Goal: Transaction & Acquisition: Subscribe to service/newsletter

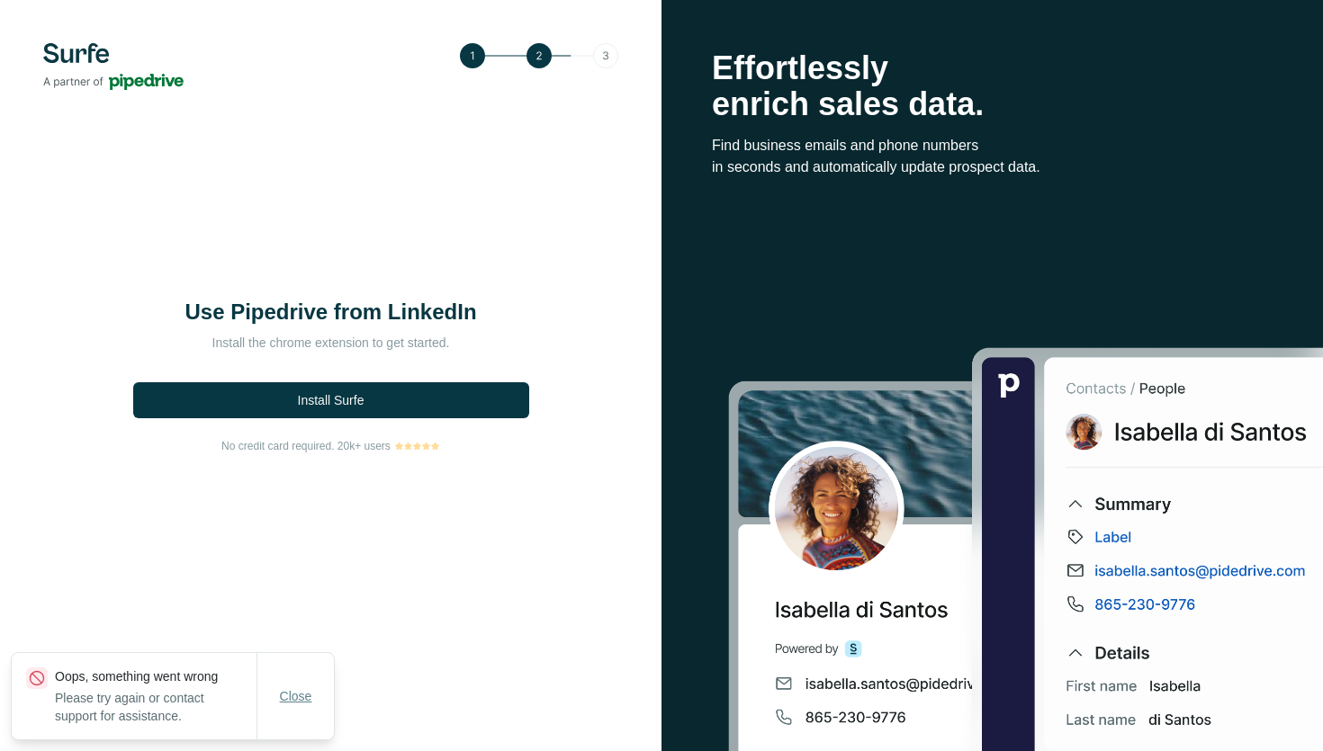
click at [300, 694] on span "Close" at bounding box center [296, 696] width 32 height 18
click at [343, 399] on span "Install Surfe" at bounding box center [331, 400] width 67 height 18
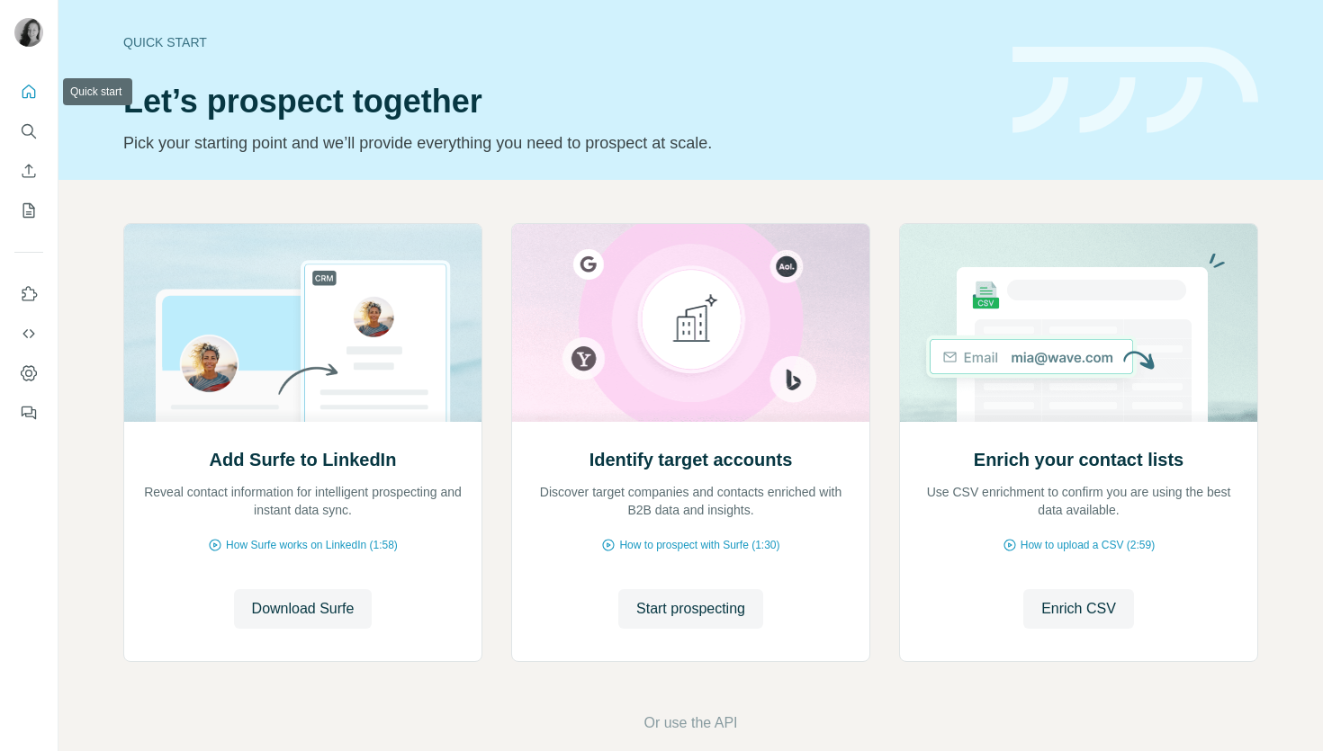
click at [35, 89] on icon "Quick start" at bounding box center [29, 92] width 18 height 18
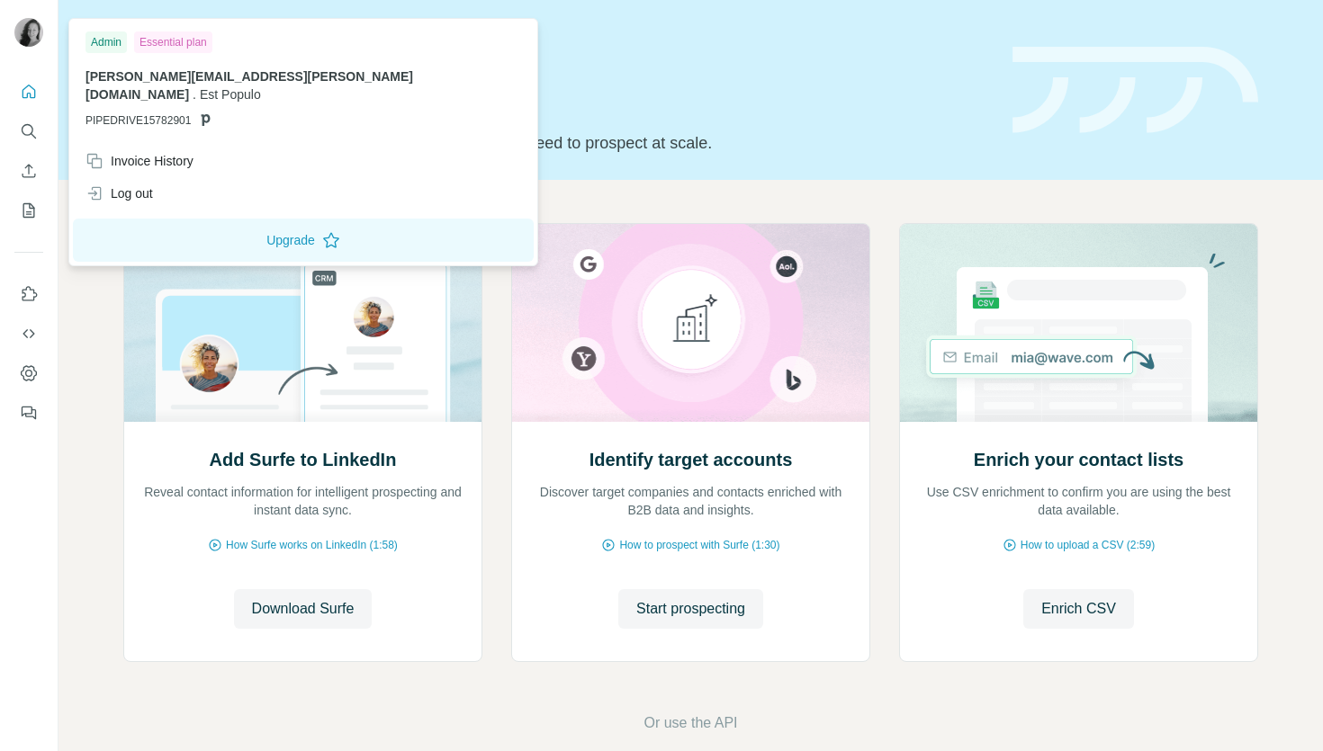
click at [33, 26] on img at bounding box center [28, 32] width 29 height 29
click at [24, 371] on icon "Dashboard" at bounding box center [29, 373] width 18 height 18
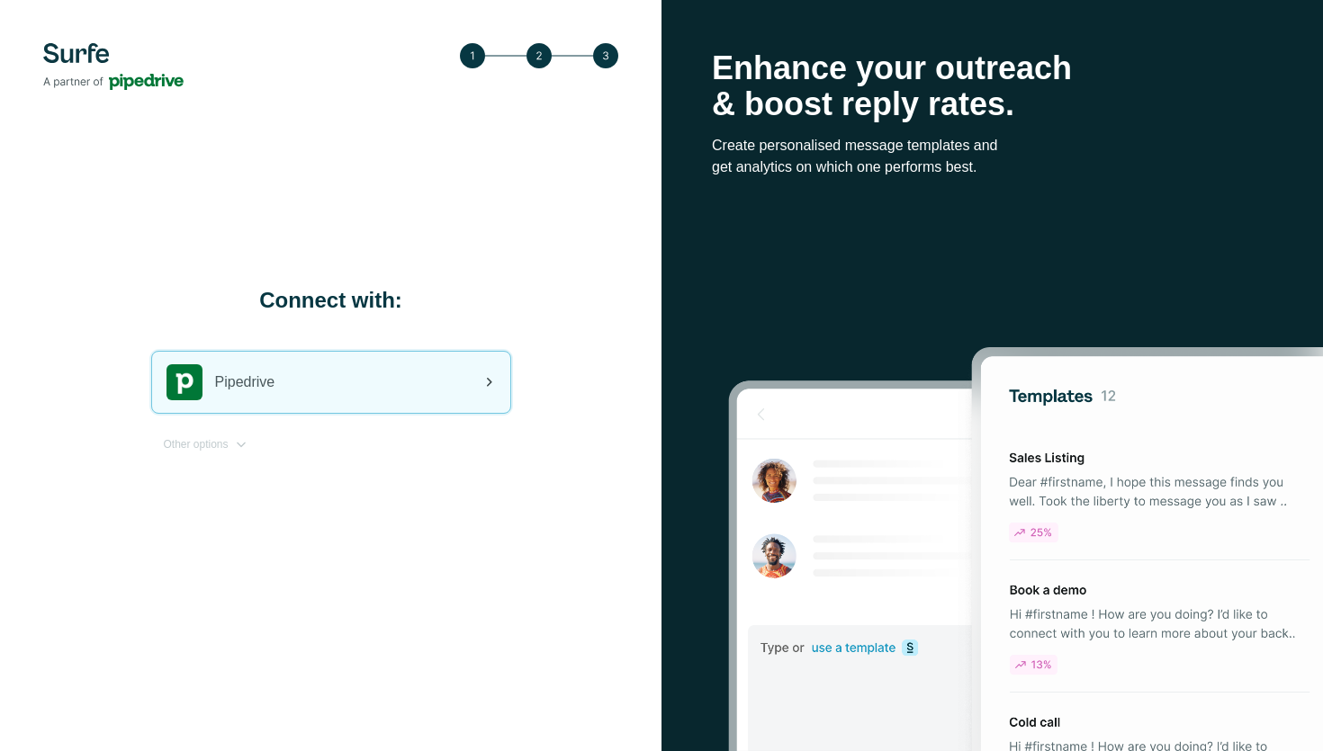
click at [484, 388] on icon at bounding box center [489, 383] width 22 height 22
click at [485, 374] on icon at bounding box center [489, 383] width 22 height 22
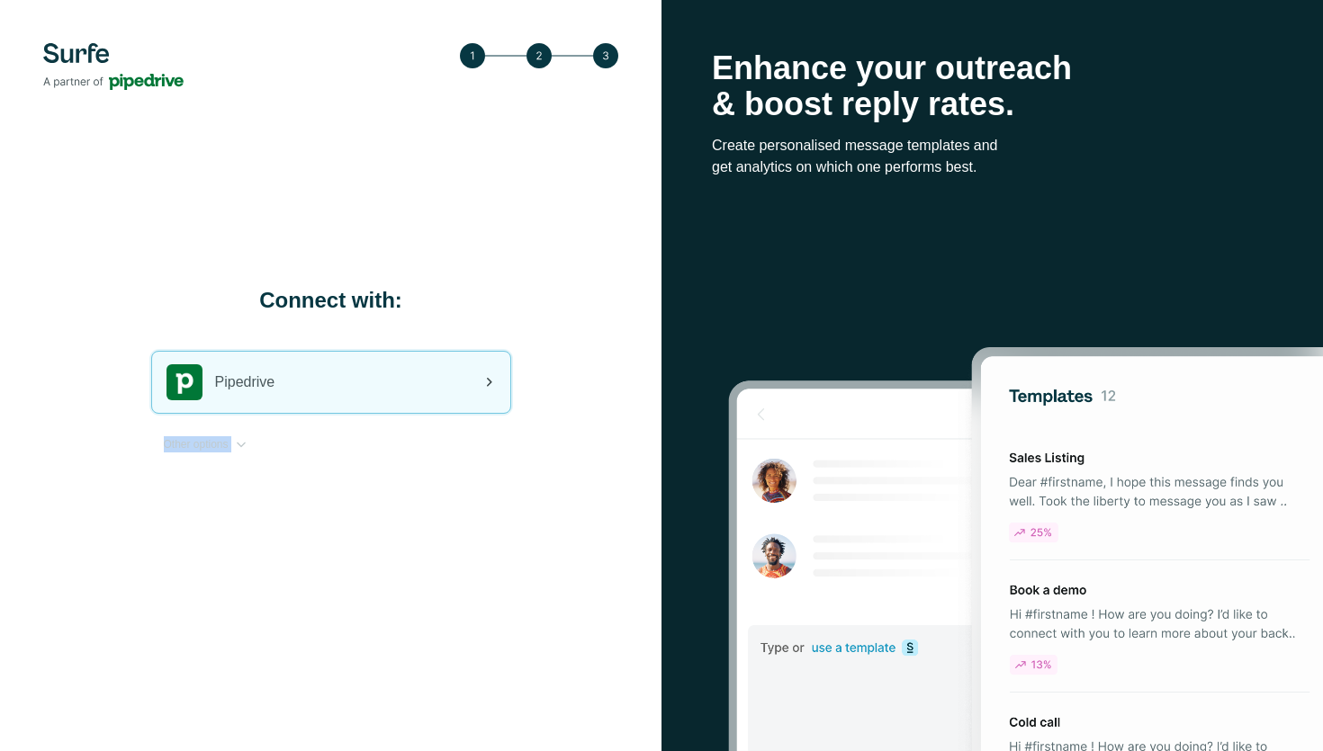
click at [485, 374] on icon at bounding box center [489, 383] width 22 height 22
click at [301, 387] on div "Pipedrive" at bounding box center [331, 382] width 358 height 61
click at [247, 379] on span "Pipedrive" at bounding box center [245, 383] width 60 height 22
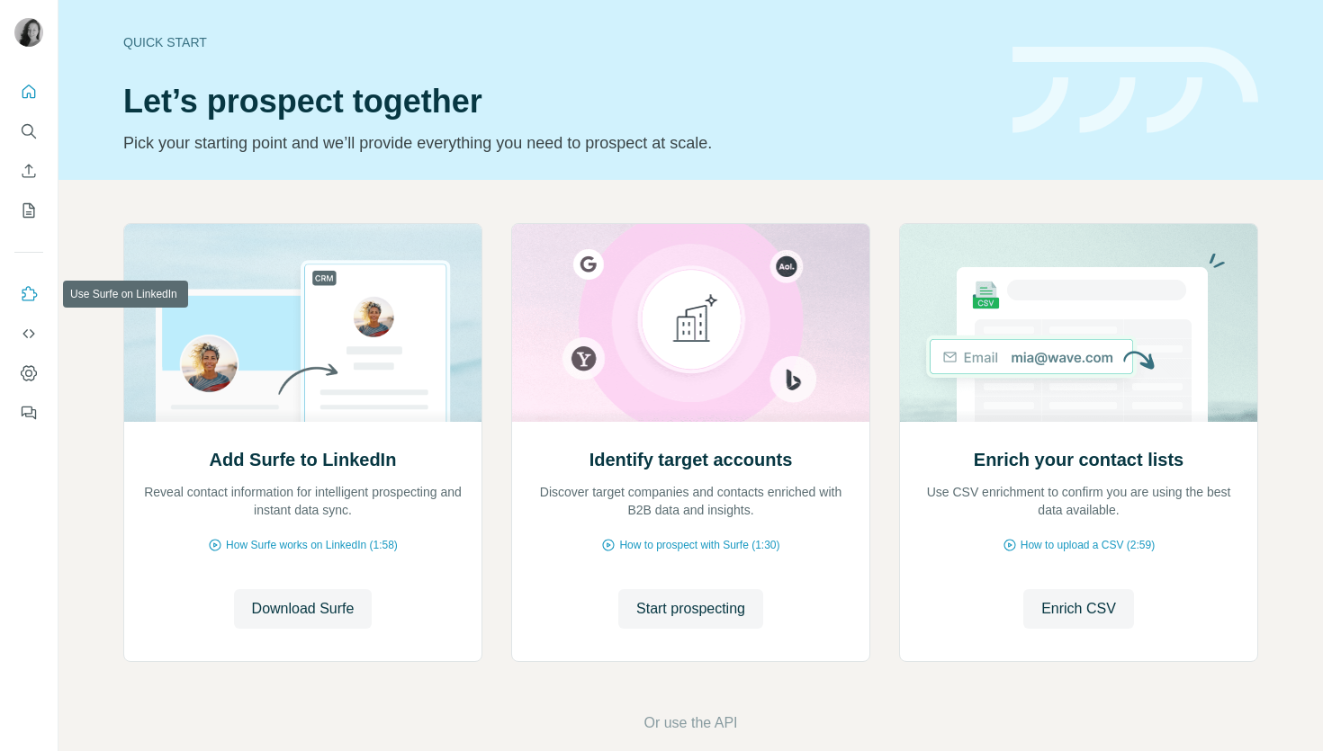
click at [36, 299] on icon "Use Surfe on LinkedIn" at bounding box center [29, 294] width 18 height 18
click at [37, 335] on icon "Use Surfe API" at bounding box center [29, 334] width 18 height 18
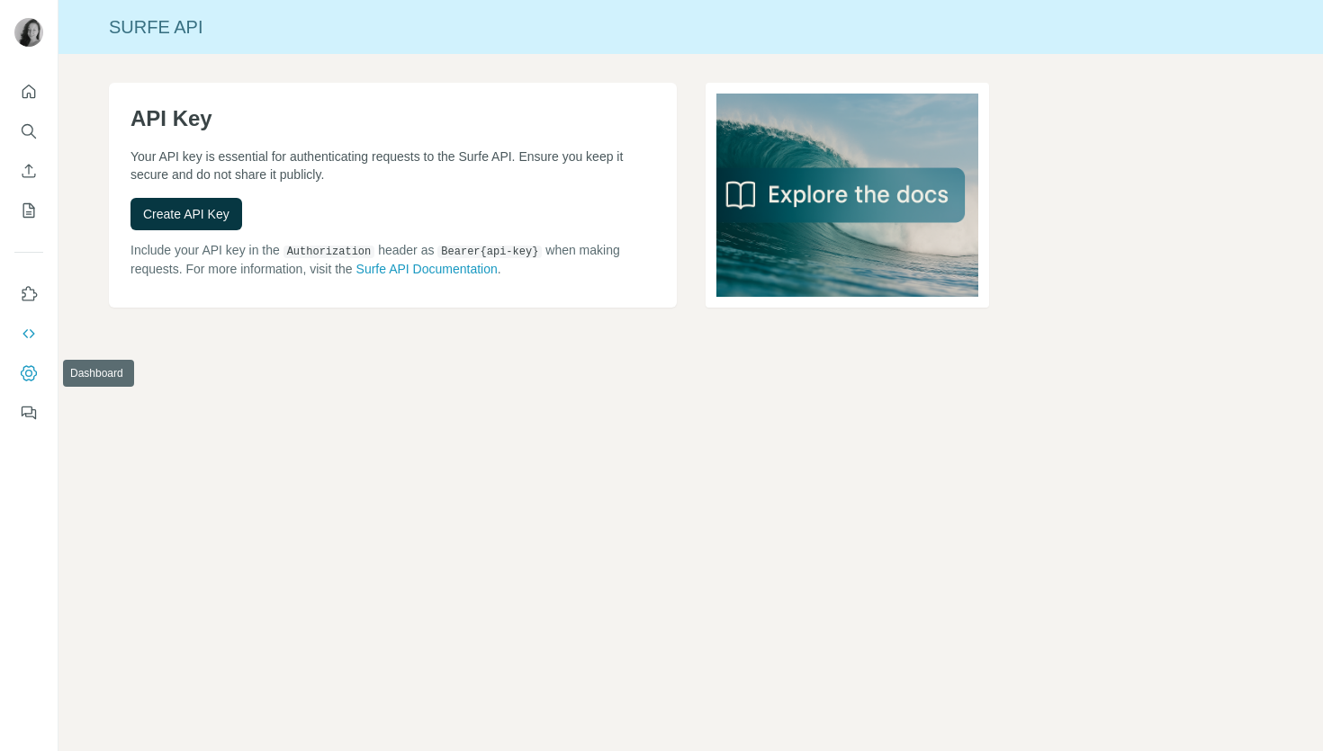
click at [31, 373] on icon "Dashboard" at bounding box center [29, 373] width 18 height 18
